Goal: Task Accomplishment & Management: Manage account settings

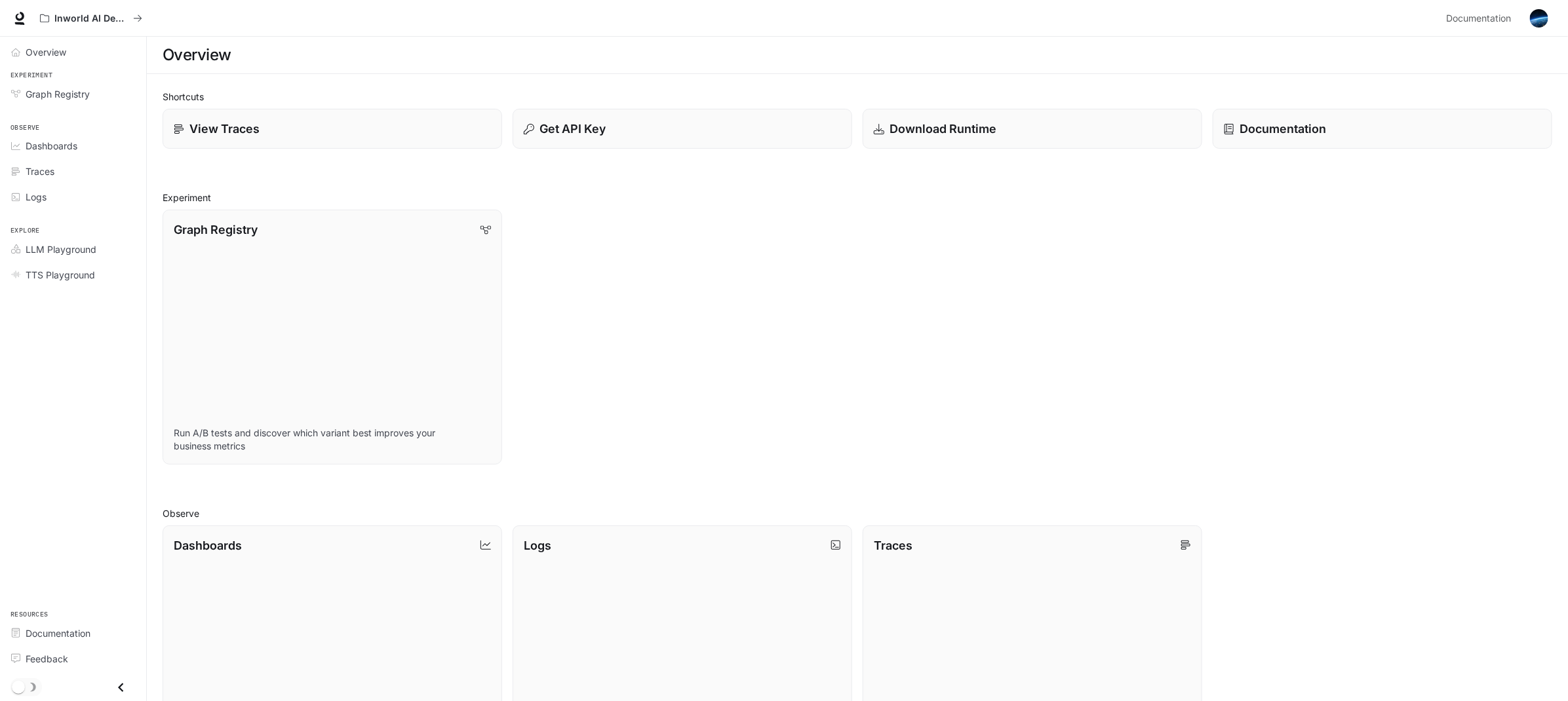
click at [1543, 19] on img "button" at bounding box center [1539, 18] width 18 height 18
click at [1399, 235] on span "Sign out" at bounding box center [1455, 230] width 172 height 13
